Goal: Information Seeking & Learning: Learn about a topic

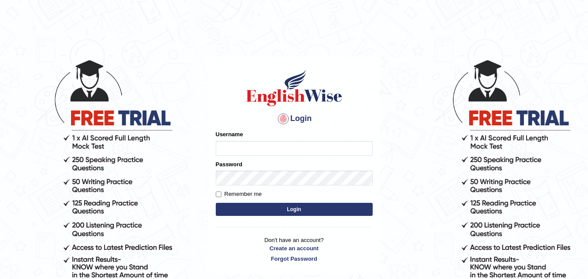
type input "nacani"
click at [221, 195] on input "Remember me" at bounding box center [219, 195] width 6 height 6
checkbox input "true"
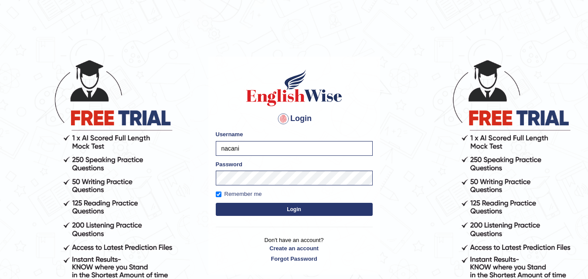
click at [237, 205] on button "Login" at bounding box center [294, 209] width 157 height 13
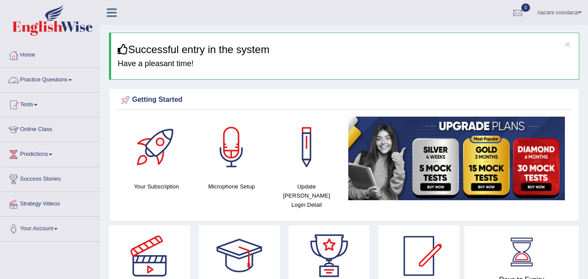
click at [42, 78] on link "Practice Questions" at bounding box center [49, 79] width 99 height 22
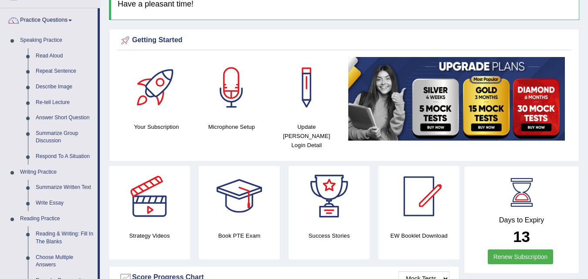
scroll to position [70, 0]
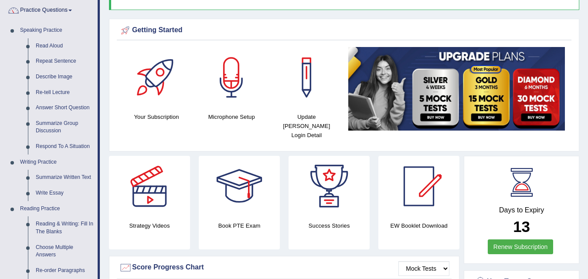
click at [235, 166] on div at bounding box center [239, 186] width 61 height 61
click at [55, 179] on link "Summarize Written Text" at bounding box center [65, 178] width 66 height 16
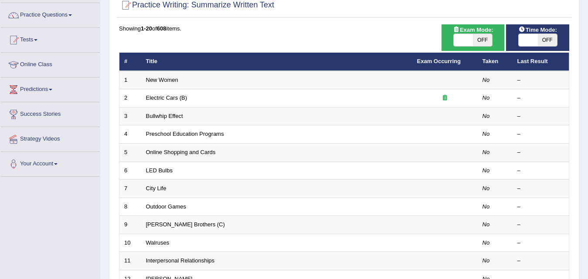
scroll to position [87, 0]
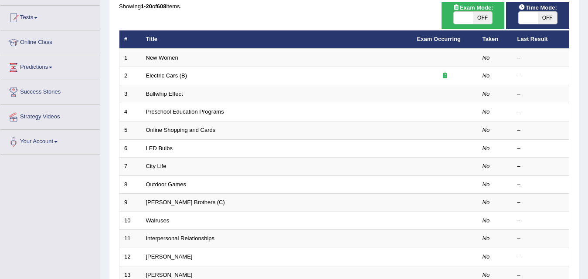
click at [19, 261] on div "Toggle navigation Home Practice Questions Speaking Practice Read Aloud Repeat S…" at bounding box center [294, 199] width 588 height 572
drag, startPoint x: 23, startPoint y: 243, endPoint x: 18, endPoint y: 254, distance: 12.1
click at [18, 254] on div "Toggle navigation Home Practice Questions Speaking Practice Read Aloud Repeat S…" at bounding box center [294, 199] width 588 height 572
click at [391, 8] on div "Showing 1-20 of 608 items." at bounding box center [344, 6] width 450 height 8
click at [36, 41] on link "Online Class" at bounding box center [49, 41] width 99 height 22
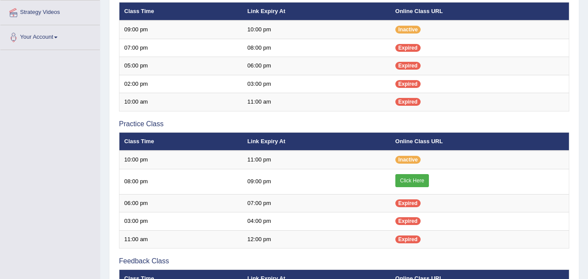
scroll to position [215, 0]
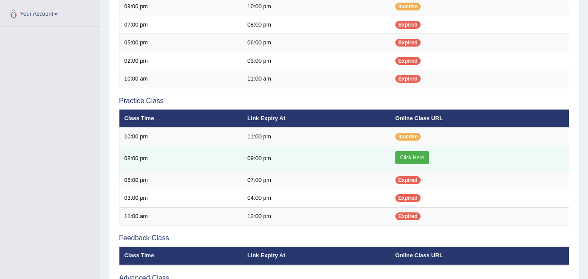
click at [410, 154] on link "Click Here" at bounding box center [412, 157] width 34 height 13
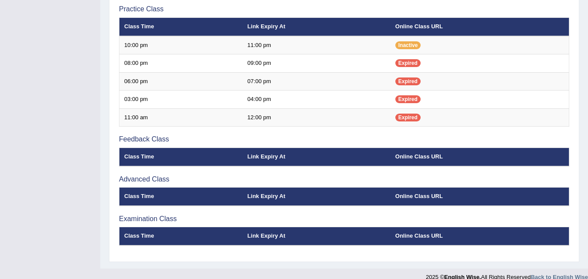
scroll to position [325, 0]
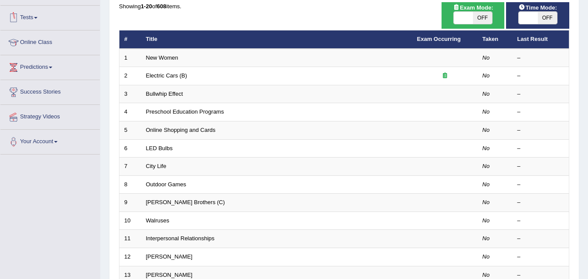
click at [34, 17] on link "Tests" at bounding box center [49, 17] width 99 height 22
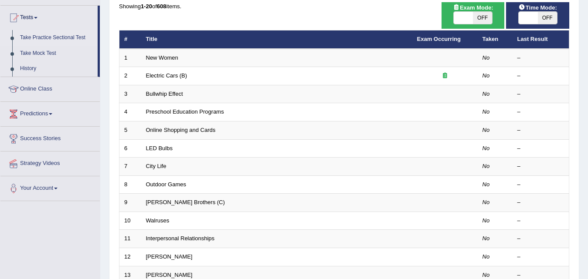
click at [32, 37] on link "Take Practice Sectional Test" at bounding box center [56, 38] width 81 height 16
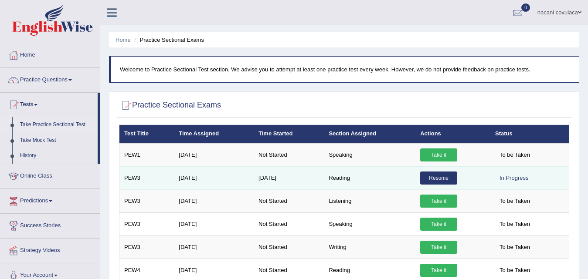
click at [447, 177] on link "Resume" at bounding box center [438, 178] width 37 height 13
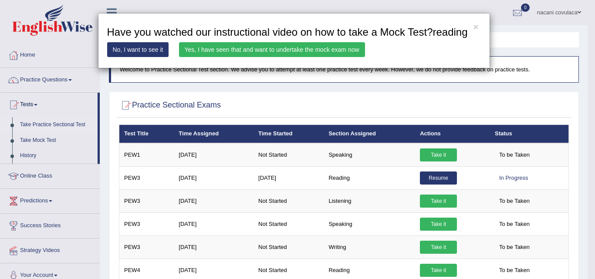
click at [335, 47] on link "Yes, I have seen that and want to undertake the mock exam now" at bounding box center [272, 49] width 186 height 15
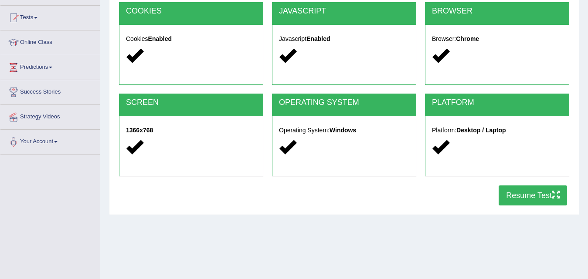
scroll to position [99, 0]
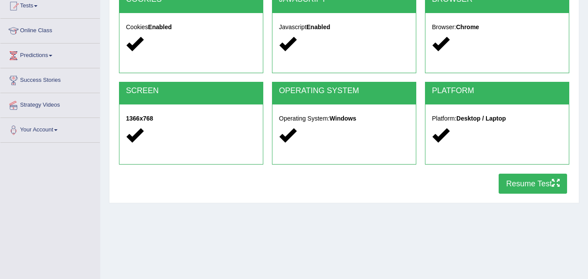
click at [538, 181] on button "Resume Test" at bounding box center [532, 184] width 68 height 20
